Goal: Task Accomplishment & Management: Manage account settings

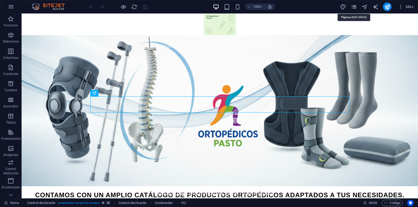
click at [355, 6] on icon "pages" at bounding box center [354, 7] width 6 height 6
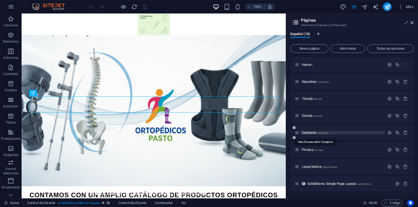
click at [309, 133] on span "Contacto /contacto" at bounding box center [315, 133] width 26 height 4
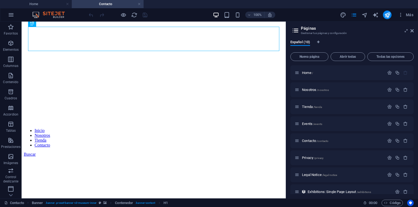
scroll to position [53, 0]
click at [413, 32] on icon at bounding box center [412, 31] width 3 height 4
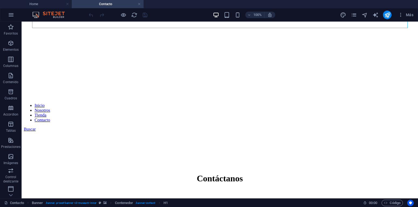
scroll to position [78, 0]
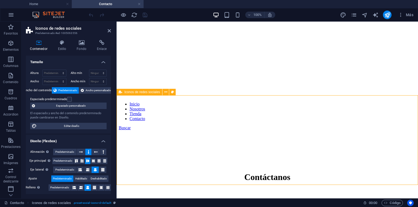
drag, startPoint x: 263, startPoint y: 139, endPoint x: 277, endPoint y: 139, distance: 14.0
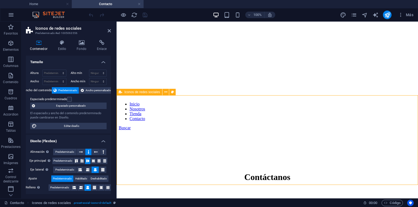
drag, startPoint x: 263, startPoint y: 112, endPoint x: 270, endPoint y: 117, distance: 9.4
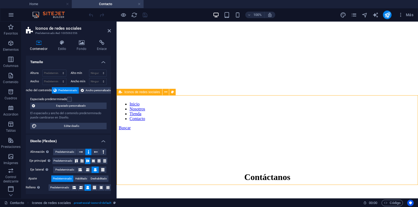
drag, startPoint x: 265, startPoint y: 161, endPoint x: 278, endPoint y: 164, distance: 14.2
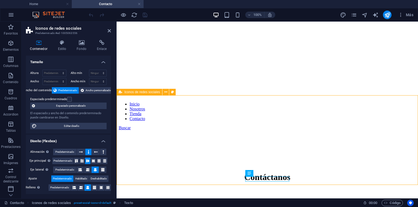
click at [11, 81] on p "Contenido" at bounding box center [10, 82] width 15 height 4
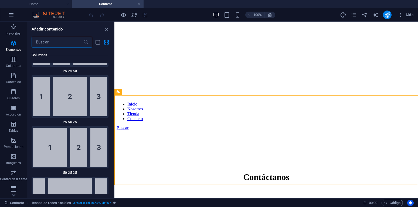
scroll to position [945, 0]
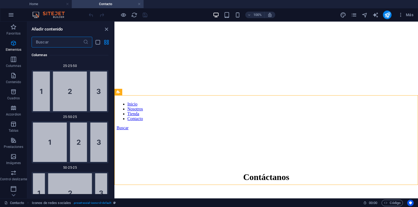
click at [48, 44] on input "text" at bounding box center [58, 42] width 52 height 11
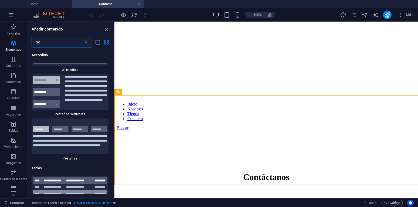
scroll to position [0, 0]
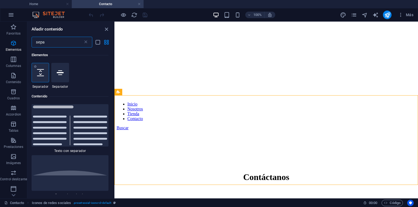
type input "sepa"
click at [40, 74] on icon at bounding box center [40, 72] width 7 height 7
select select "px"
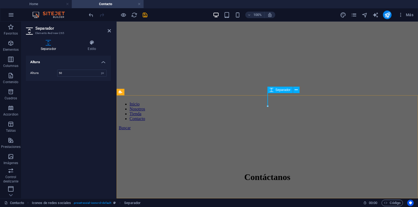
click at [272, 90] on icon at bounding box center [272, 90] width 4 height 6
type input "30"
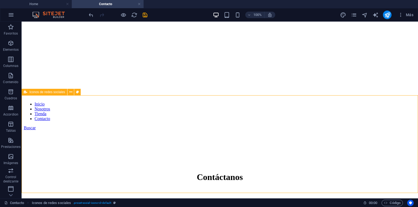
click at [146, 16] on icon "save" at bounding box center [145, 15] width 6 height 6
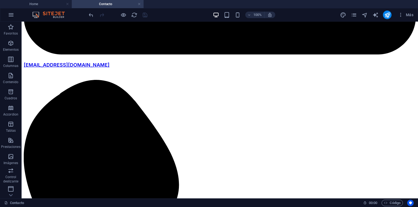
scroll to position [597, 0]
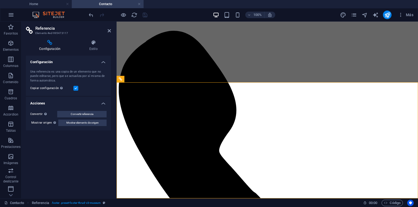
scroll to position [565, 0]
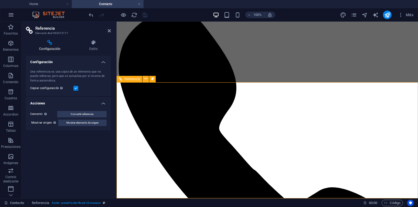
click at [90, 46] on h4 "Estilo" at bounding box center [93, 45] width 35 height 11
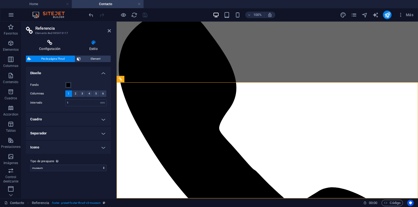
click at [53, 51] on h4 "Configuración" at bounding box center [51, 45] width 50 height 11
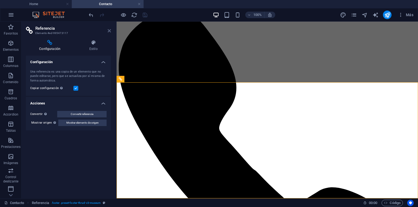
click at [109, 30] on icon at bounding box center [109, 31] width 3 height 4
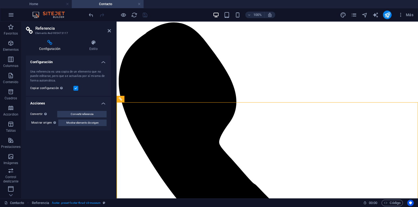
scroll to position [565, 0]
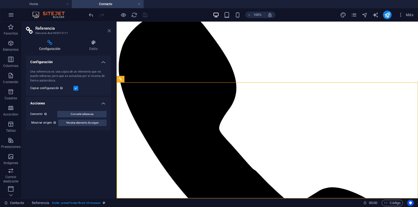
click at [109, 31] on icon at bounding box center [109, 31] width 3 height 4
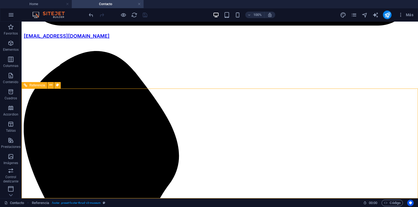
click at [26, 86] on icon at bounding box center [26, 85] width 4 height 6
click at [50, 87] on icon at bounding box center [50, 85] width 3 height 6
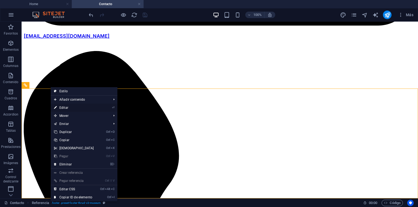
click at [67, 107] on link "⏎ Editar" at bounding box center [74, 108] width 46 height 8
select select "rem"
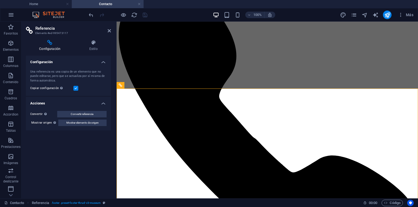
scroll to position [559, 0]
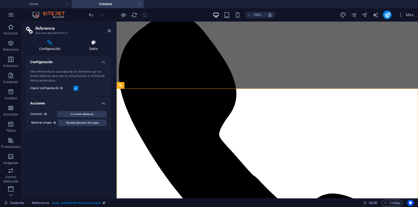
click at [92, 46] on h4 "Estilo" at bounding box center [93, 45] width 35 height 11
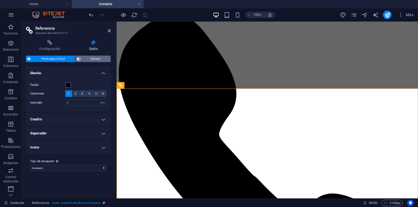
click at [96, 57] on span "Element" at bounding box center [95, 59] width 27 height 6
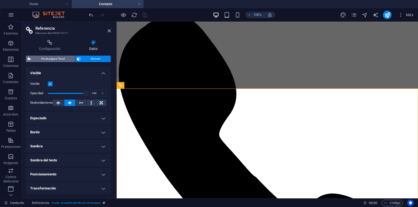
click at [59, 57] on span "Pie de página Thrud" at bounding box center [53, 59] width 41 height 6
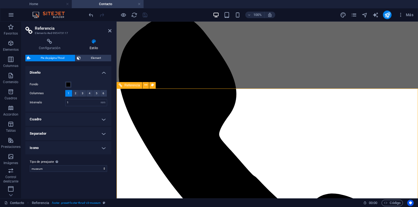
click at [152, 86] on icon at bounding box center [152, 85] width 3 height 6
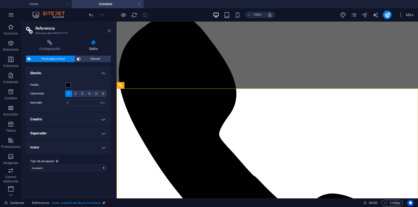
click at [109, 31] on icon at bounding box center [109, 31] width 3 height 4
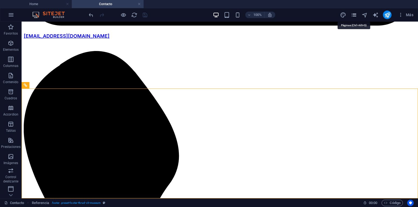
click at [357, 14] on icon "pages" at bounding box center [354, 15] width 6 height 6
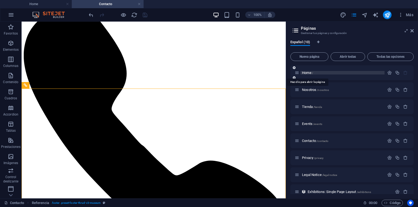
click at [307, 72] on span "Home /" at bounding box center [307, 73] width 11 height 4
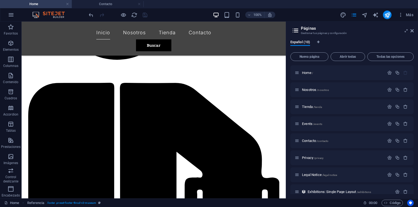
scroll to position [615, 0]
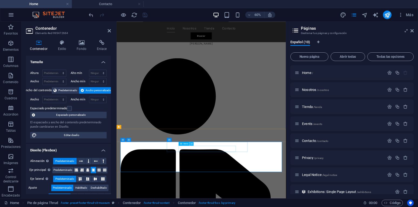
click at [193, 144] on button at bounding box center [192, 144] width 4 height 4
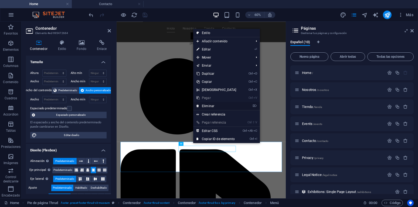
click at [210, 105] on link "⌦ Eliminar" at bounding box center [216, 106] width 46 height 8
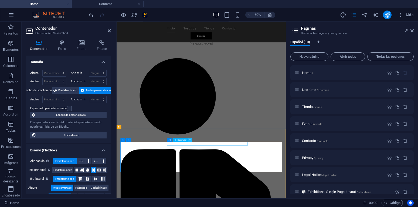
click at [190, 140] on icon at bounding box center [190, 140] width 2 height 4
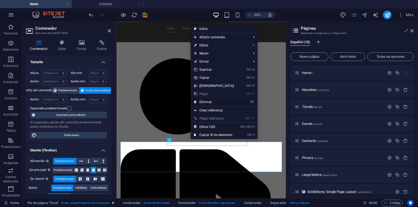
click at [204, 102] on link "⌦ Eliminar" at bounding box center [214, 102] width 46 height 8
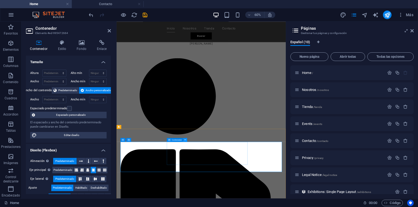
click at [186, 140] on icon at bounding box center [185, 140] width 2 height 4
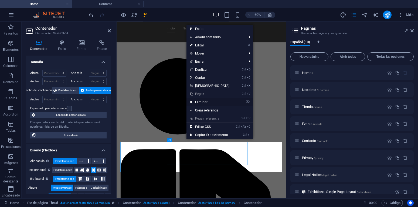
click at [202, 102] on link "⌦ Eliminar" at bounding box center [210, 102] width 46 height 8
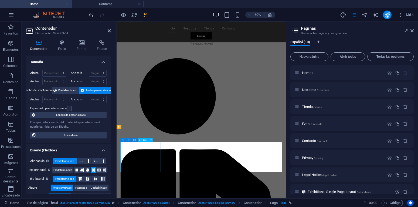
select select "px"
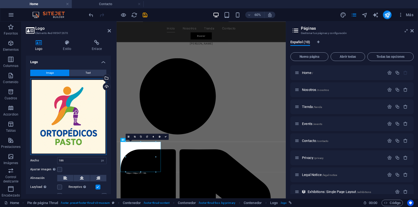
click at [65, 125] on div "Arrastra archivos aquí, haz clic para escoger archivos o selecciona archivos de…" at bounding box center [68, 117] width 76 height 76
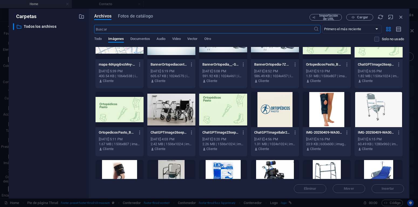
scroll to position [0, 0]
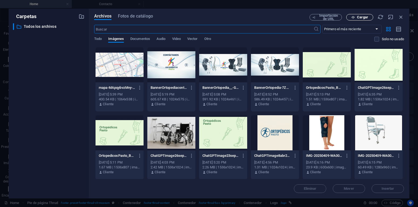
click at [364, 15] on button "Cargar" at bounding box center [360, 17] width 27 height 6
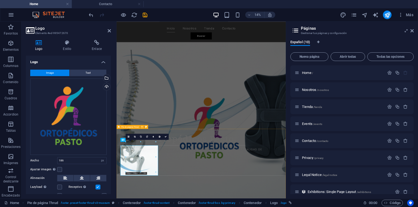
scroll to position [491, 0]
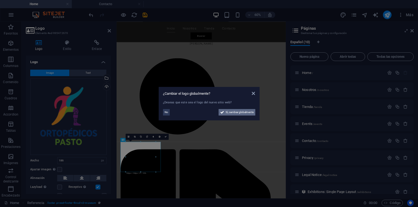
click at [237, 112] on span "Sí, cambiar globalmente" at bounding box center [240, 112] width 28 height 6
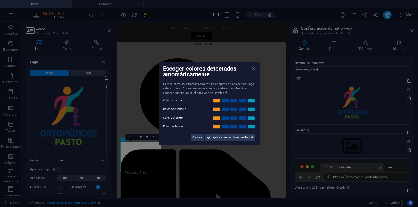
click at [255, 68] on icon at bounding box center [253, 68] width 3 height 4
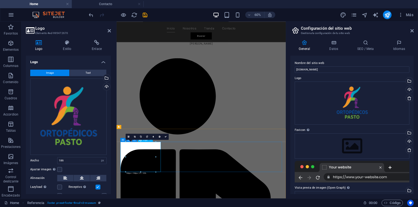
click at [358, 145] on div "Arrastra archivos aquí, haz clic para escoger archivos o selecciona archivos de…" at bounding box center [352, 145] width 115 height 25
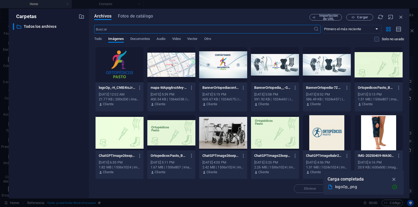
scroll to position [0, 0]
click at [118, 65] on div at bounding box center [120, 64] width 48 height 35
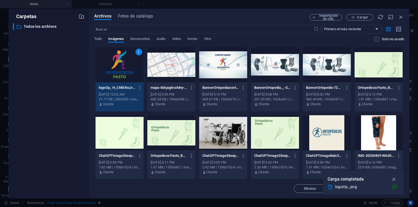
click at [128, 60] on div "1" at bounding box center [120, 64] width 48 height 35
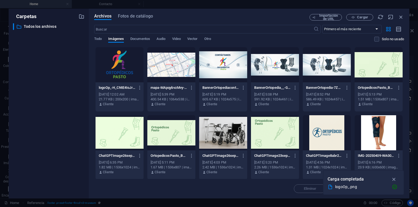
click at [128, 60] on div at bounding box center [120, 64] width 48 height 35
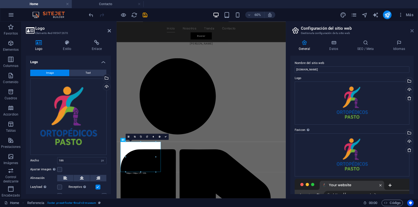
click at [413, 31] on icon at bounding box center [412, 31] width 3 height 4
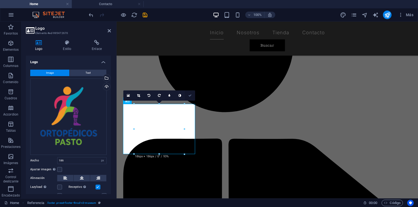
click at [191, 93] on link at bounding box center [190, 95] width 10 height 10
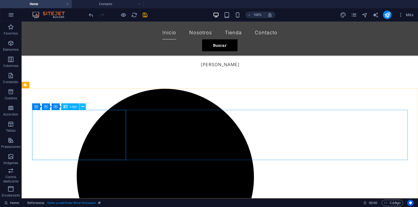
click at [83, 107] on icon at bounding box center [82, 107] width 3 height 6
click at [62, 105] on icon at bounding box center [62, 107] width 3 height 6
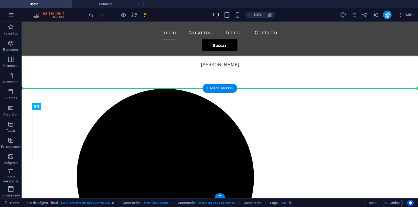
drag, startPoint x: 53, startPoint y: 132, endPoint x: 181, endPoint y: 141, distance: 127.8
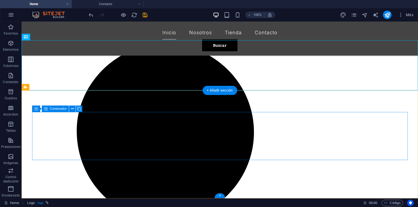
scroll to position [636, 0]
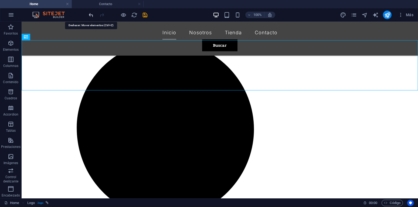
click at [92, 14] on icon "undo" at bounding box center [91, 15] width 6 height 6
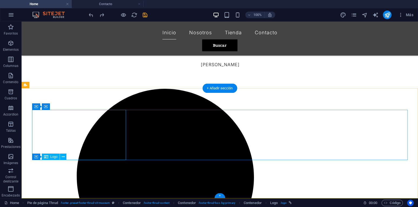
select select "px"
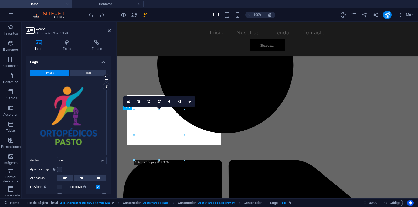
scroll to position [603, 0]
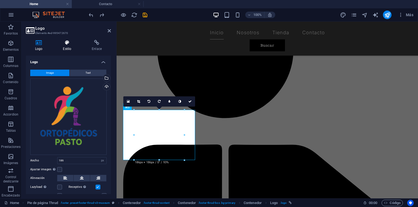
click at [69, 46] on h4 "Estilo" at bounding box center [68, 45] width 29 height 11
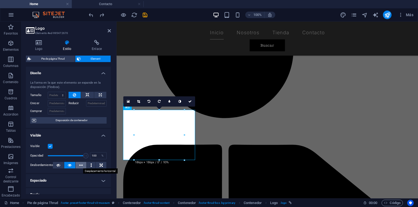
click at [82, 164] on icon at bounding box center [81, 165] width 4 height 6
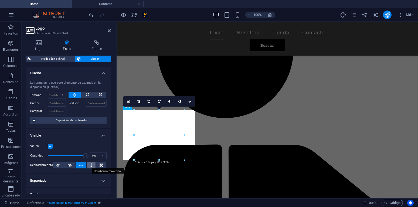
click at [90, 164] on icon at bounding box center [91, 165] width 2 height 6
click at [81, 164] on icon at bounding box center [81, 165] width 4 height 6
click at [70, 165] on icon at bounding box center [70, 165] width 4 height 6
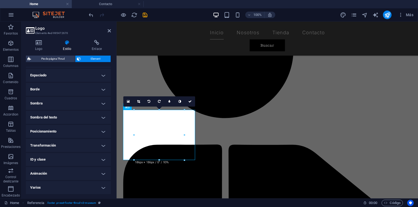
scroll to position [0, 0]
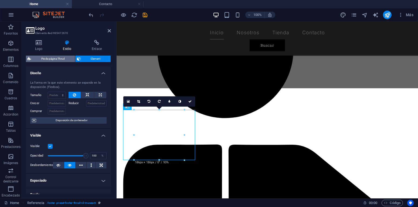
click at [53, 58] on span "Pie de página Thrud" at bounding box center [53, 59] width 41 height 6
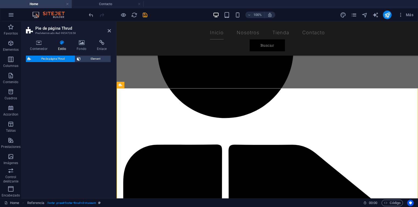
select select "rem"
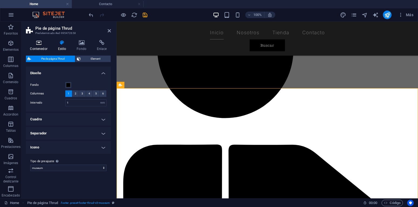
click at [41, 45] on h4 "Contenedor" at bounding box center [40, 45] width 28 height 11
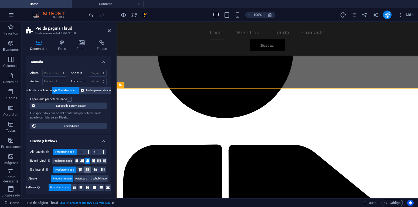
click at [88, 172] on button at bounding box center [87, 170] width 7 height 6
click at [86, 188] on icon at bounding box center [88, 187] width 6 height 3
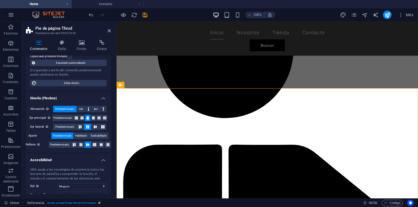
scroll to position [43, 0]
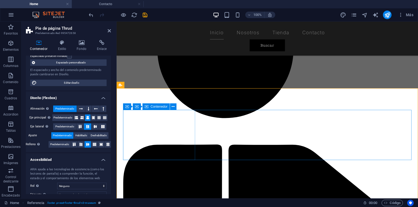
click at [145, 106] on icon at bounding box center [147, 106] width 4 height 6
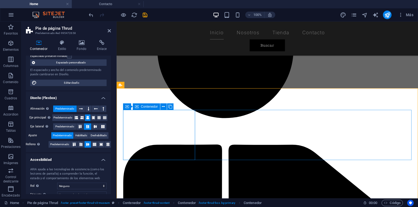
click at [136, 106] on icon at bounding box center [137, 106] width 4 height 6
click at [126, 106] on icon at bounding box center [127, 106] width 4 height 6
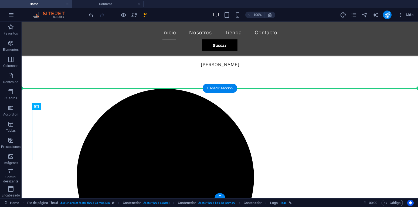
drag, startPoint x: 65, startPoint y: 131, endPoint x: 214, endPoint y: 140, distance: 148.8
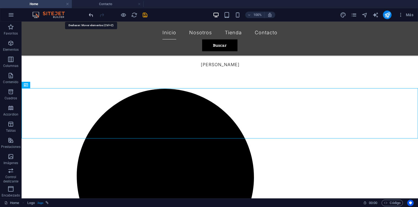
click at [92, 14] on icon "undo" at bounding box center [91, 15] width 6 height 6
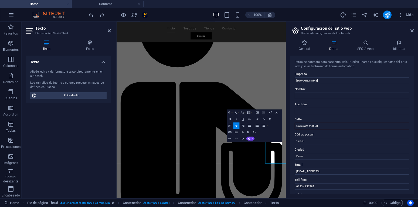
scroll to position [491, 0]
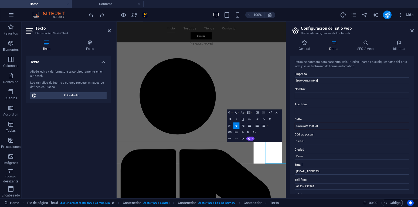
click at [388, 126] on input "Carrera 26 #20-98" at bounding box center [352, 126] width 115 height 6
paste input "[PHONE_NUMBER]"
type input "Carrera 26 #20-316 3"
click at [92, 15] on icon "undo" at bounding box center [91, 15] width 6 height 6
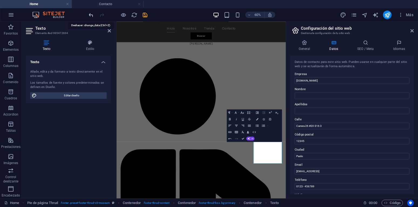
click at [92, 15] on icon "undo" at bounding box center [91, 15] width 6 height 6
click at [413, 29] on icon at bounding box center [412, 31] width 3 height 4
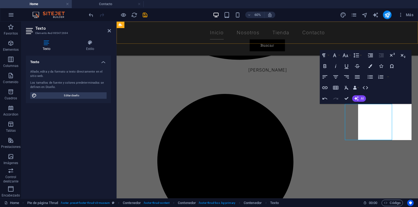
scroll to position [609, 0]
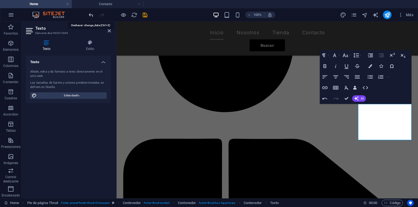
click at [93, 15] on icon "undo" at bounding box center [91, 15] width 6 height 6
click at [91, 16] on icon "undo" at bounding box center [91, 15] width 6 height 6
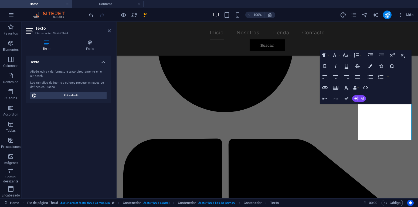
drag, startPoint x: 110, startPoint y: 32, endPoint x: 78, endPoint y: 5, distance: 42.6
click at [110, 32] on icon at bounding box center [109, 31] width 3 height 4
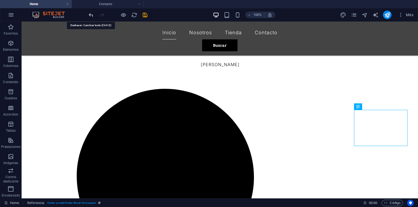
click at [92, 14] on icon "undo" at bounding box center [91, 15] width 6 height 6
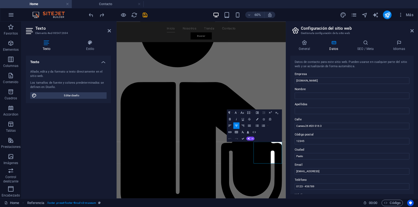
scroll to position [491, 0]
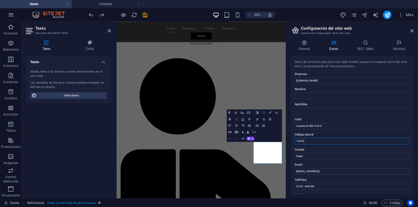
drag, startPoint x: 307, startPoint y: 141, endPoint x: 288, endPoint y: 142, distance: 19.5
click at [295, 142] on input "12345" at bounding box center [352, 141] width 115 height 6
drag, startPoint x: 321, startPoint y: 186, endPoint x: 263, endPoint y: 274, distance: 104.3
click at [295, 186] on input "0123 - 456789" at bounding box center [352, 186] width 115 height 6
paste input "[PHONE_NUMBER]"
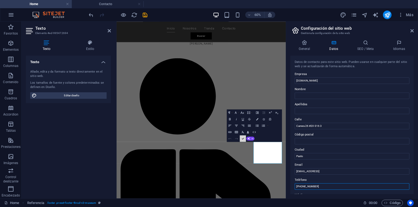
scroll to position [615, 0]
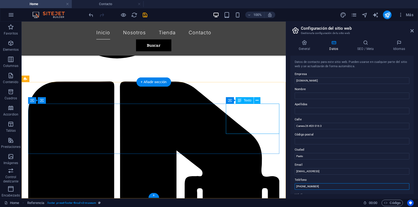
type input "[PHONE_NUMBER]"
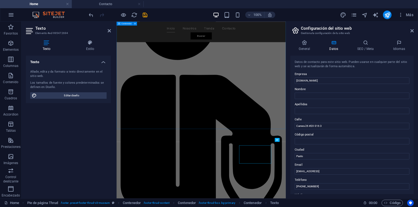
scroll to position [491, 0]
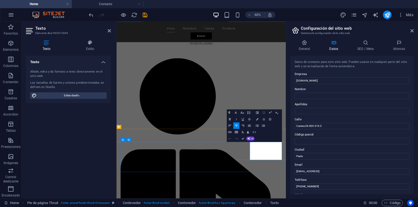
drag, startPoint x: 411, startPoint y: 31, endPoint x: 295, endPoint y: 9, distance: 118.4
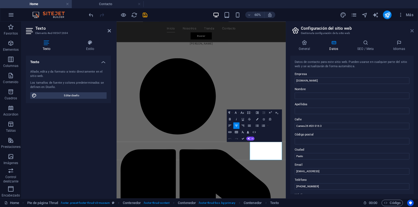
click at [411, 31] on icon at bounding box center [412, 31] width 3 height 4
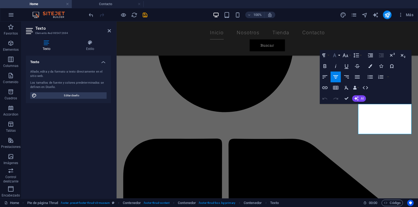
click at [335, 57] on icon "button" at bounding box center [335, 55] width 6 height 6
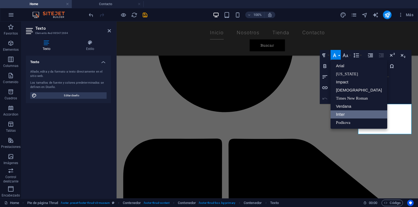
scroll to position [0, 0]
click at [351, 115] on link "Inter" at bounding box center [359, 114] width 57 height 8
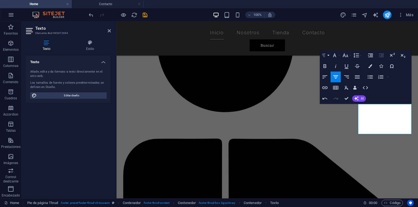
click at [326, 57] on icon "button" at bounding box center [324, 55] width 6 height 6
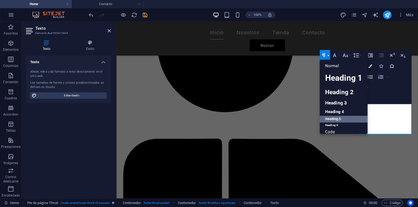
click at [339, 119] on link "Heading 5" at bounding box center [344, 119] width 48 height 7
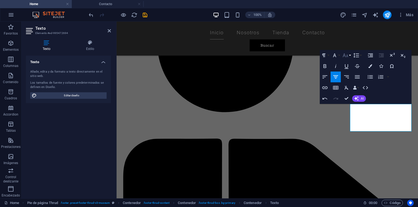
click at [349, 56] on icon "button" at bounding box center [345, 55] width 6 height 6
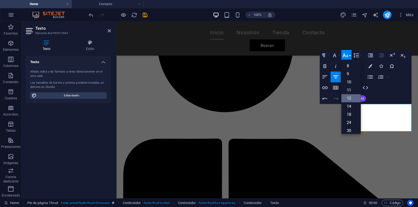
click at [352, 97] on link "12" at bounding box center [351, 98] width 19 height 8
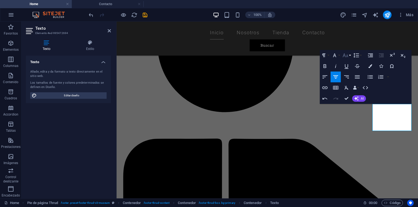
click at [347, 56] on icon "button" at bounding box center [346, 55] width 6 height 4
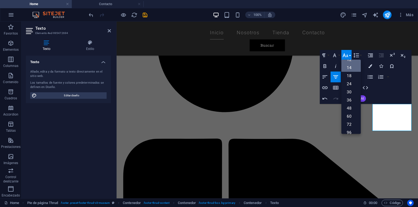
click at [347, 67] on link "14" at bounding box center [351, 68] width 19 height 8
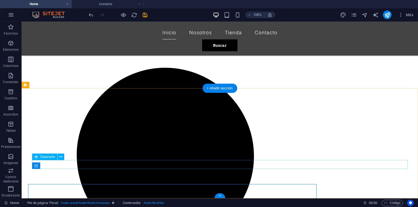
scroll to position [588, 0]
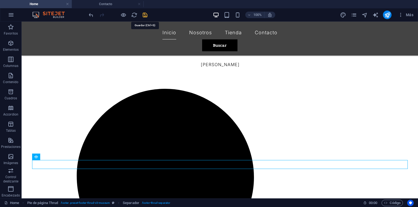
click at [144, 14] on icon "save" at bounding box center [145, 15] width 6 height 6
checkbox input "false"
